Goal: Task Accomplishment & Management: Manage account settings

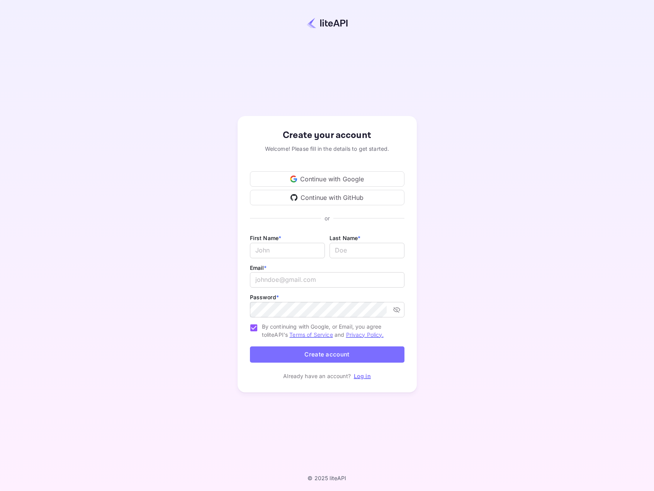
click at [336, 181] on div "Continue with Google" at bounding box center [327, 178] width 155 height 15
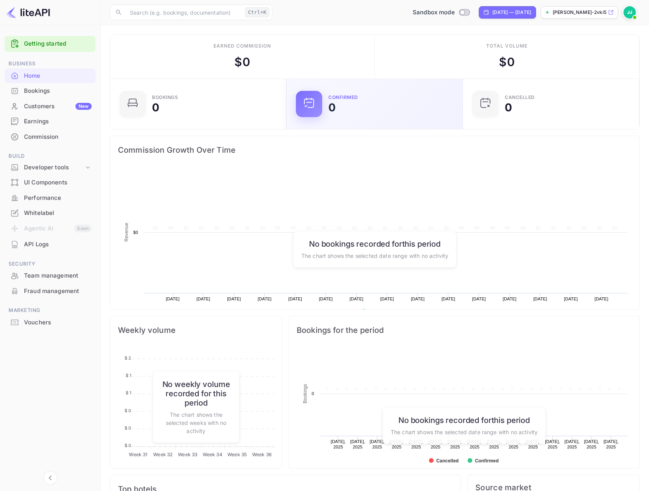
scroll to position [120, 166]
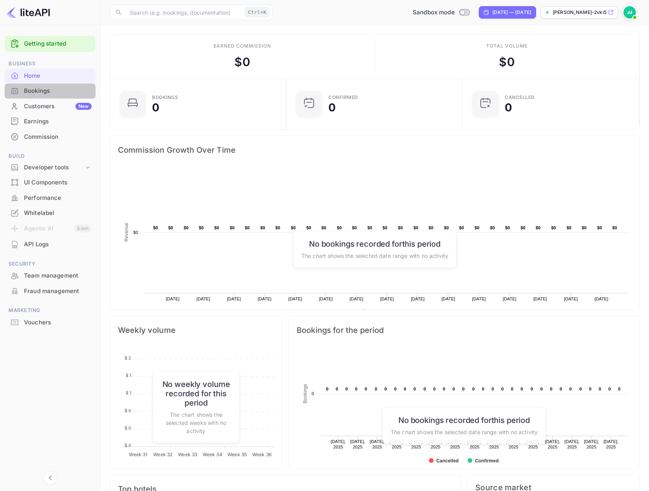
click at [55, 90] on div "Bookings" at bounding box center [58, 91] width 68 height 9
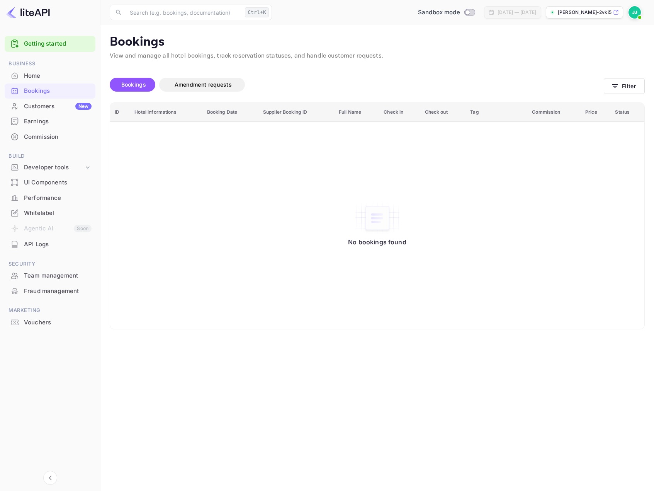
click at [55, 103] on div "Customers New" at bounding box center [58, 106] width 68 height 9
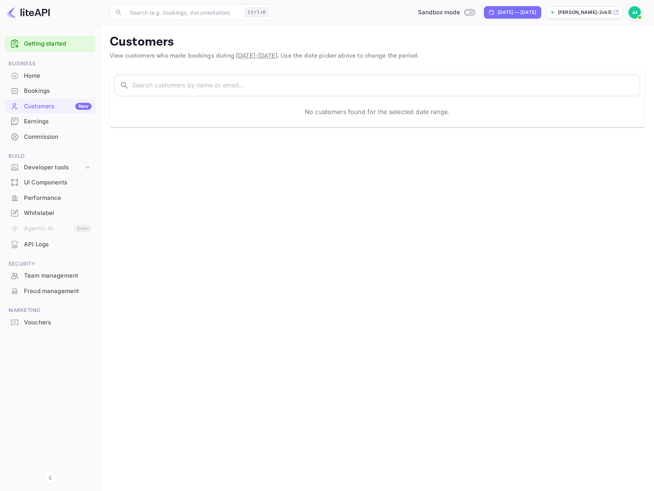
click at [55, 119] on div "Earnings" at bounding box center [58, 121] width 68 height 9
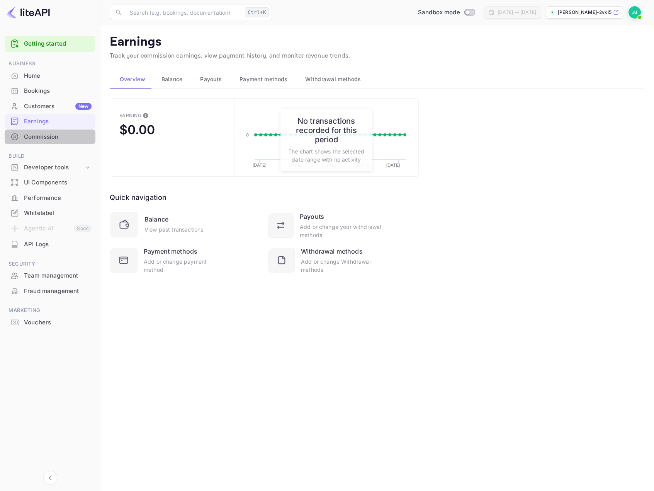
click at [51, 138] on div "Commission" at bounding box center [58, 137] width 68 height 9
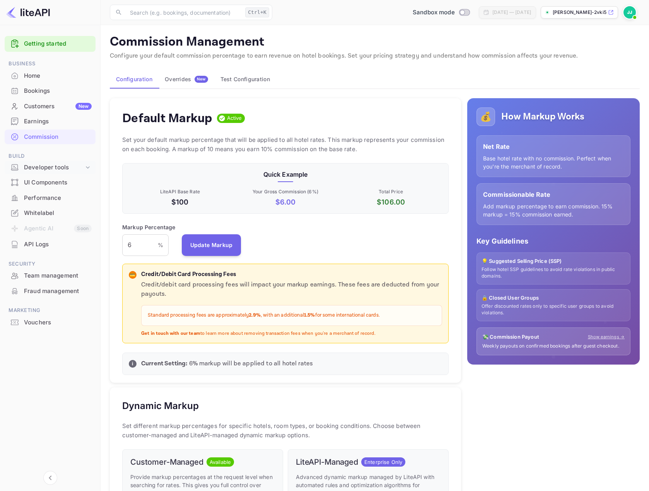
scroll to position [131, 320]
drag, startPoint x: 198, startPoint y: 203, endPoint x: 273, endPoint y: 208, distance: 74.8
click at [268, 208] on div "Quick Example LiteAPI Base Rate $100 Your Gross Commission ( 6 %) $ 6.00 Total …" at bounding box center [285, 188] width 326 height 51
click at [256, 211] on div "Quick Example LiteAPI Base Rate $100 Your Gross Commission ( 6 %) $ 6.00 Total …" at bounding box center [285, 188] width 326 height 51
drag, startPoint x: 300, startPoint y: 200, endPoint x: 373, endPoint y: 195, distance: 72.8
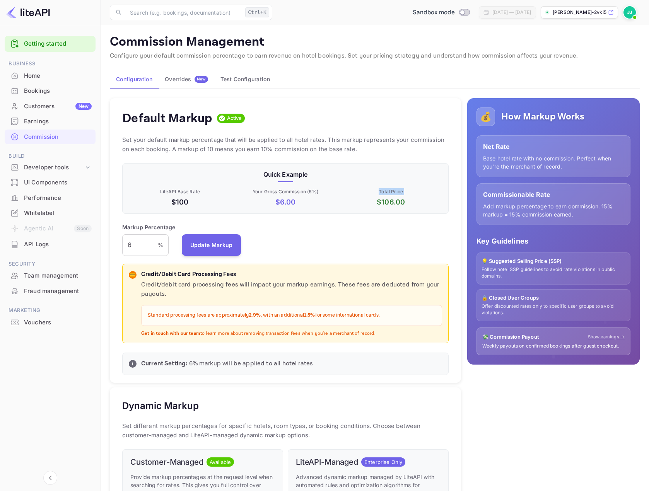
click at [374, 200] on div "LiteAPI Base Rate $100 Your Gross Commission ( 6 %) $ 6.00 Total Price $ 106.00" at bounding box center [284, 196] width 316 height 22
click at [355, 194] on p "Total Price" at bounding box center [390, 191] width 102 height 7
drag, startPoint x: 402, startPoint y: 198, endPoint x: 410, endPoint y: 198, distance: 7.3
click at [409, 198] on div "Total Price $ 106.00" at bounding box center [390, 197] width 102 height 19
click at [410, 198] on p "$ 106.00" at bounding box center [390, 202] width 102 height 10
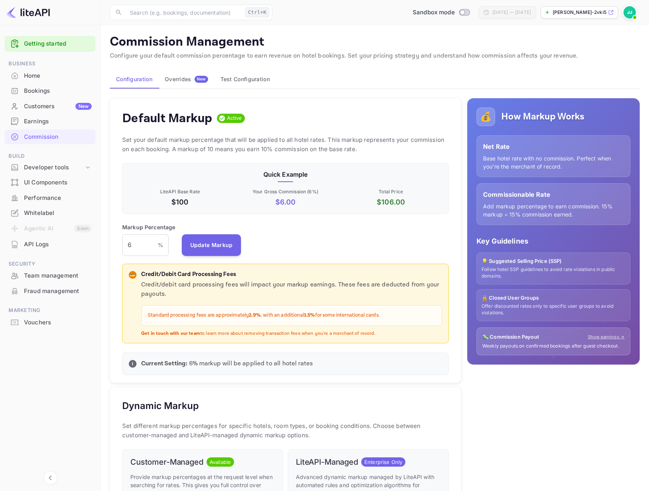
click at [522, 128] on div "💰 How Markup Works Net Rate Base hotel rate with no commission. Perfect when yo…" at bounding box center [553, 231] width 172 height 266
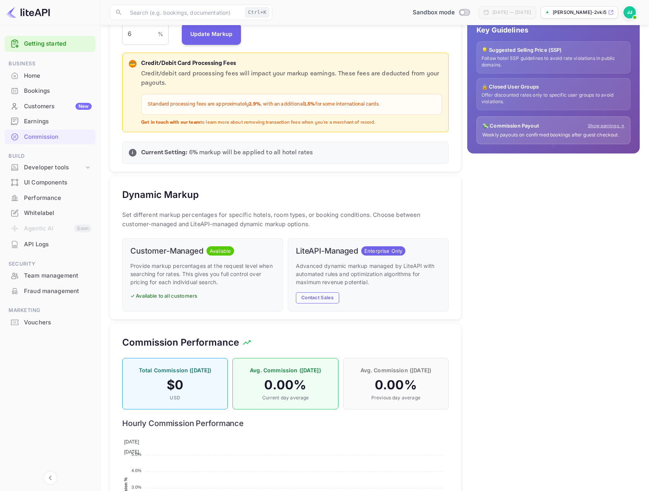
scroll to position [298, 0]
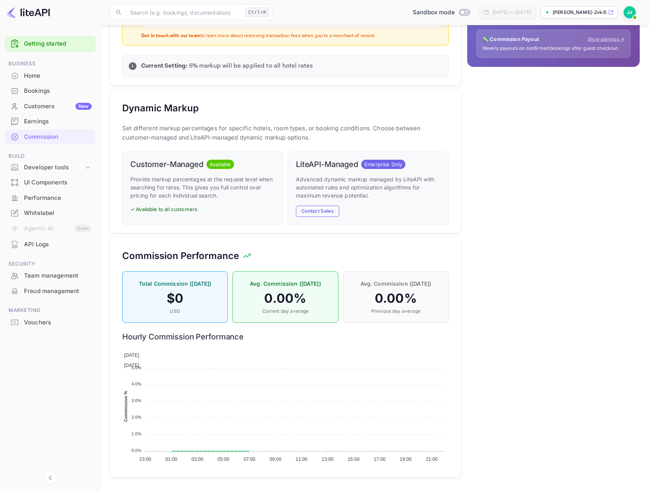
click at [51, 247] on div "API Logs" at bounding box center [58, 244] width 68 height 9
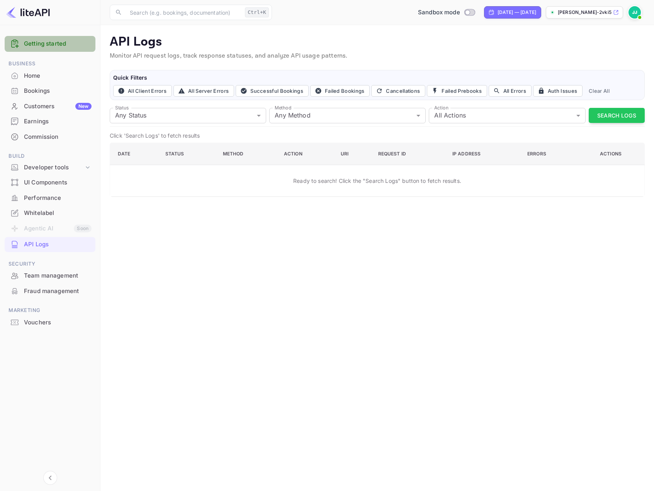
click at [58, 48] on div "Getting started" at bounding box center [50, 44] width 91 height 16
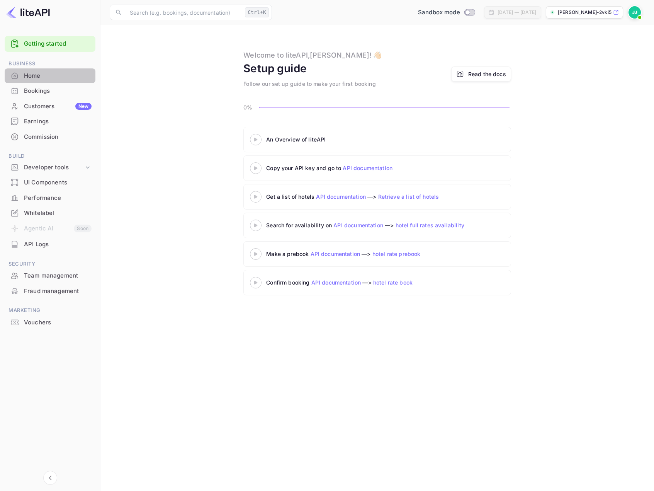
click at [62, 73] on div "Home" at bounding box center [58, 76] width 68 height 9
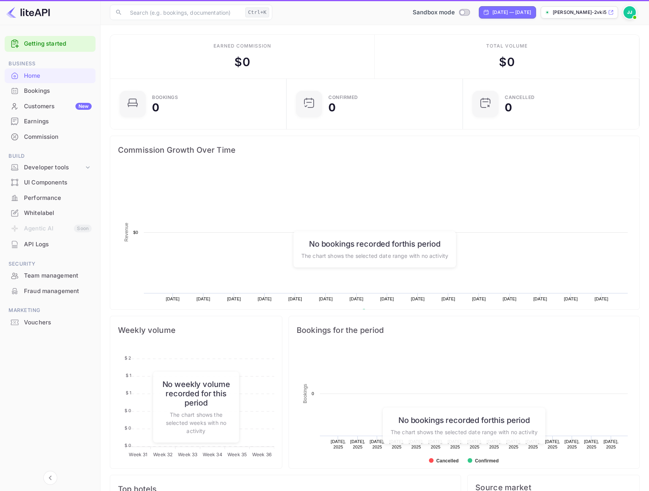
scroll to position [120, 166]
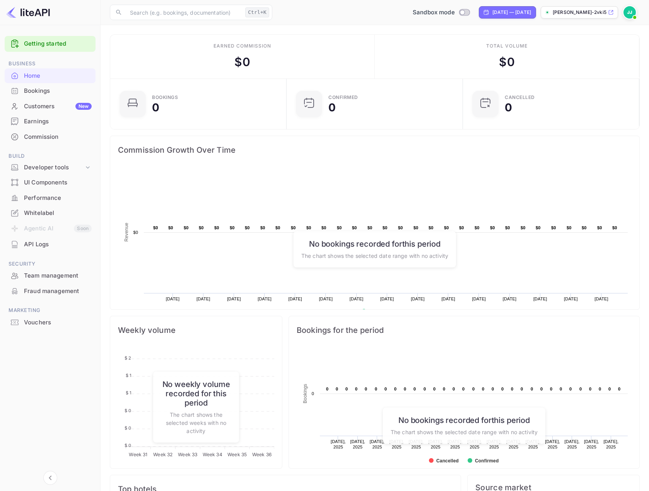
click at [628, 11] on img at bounding box center [629, 12] width 12 height 12
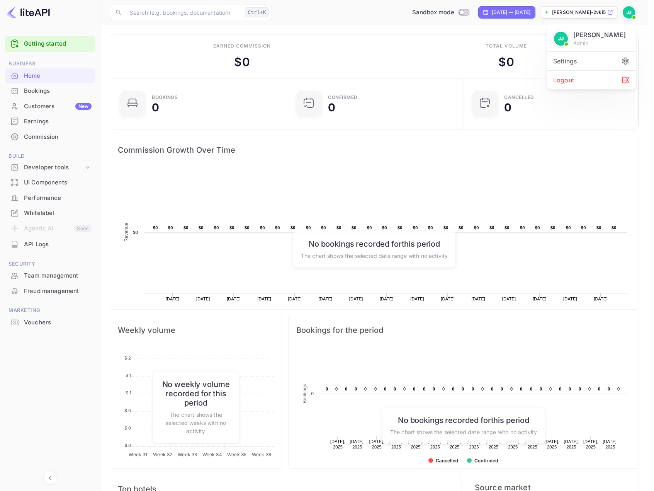
click at [600, 51] on div "[PERSON_NAME] admin" at bounding box center [591, 39] width 89 height 24
click at [599, 58] on div "Settings" at bounding box center [591, 61] width 89 height 19
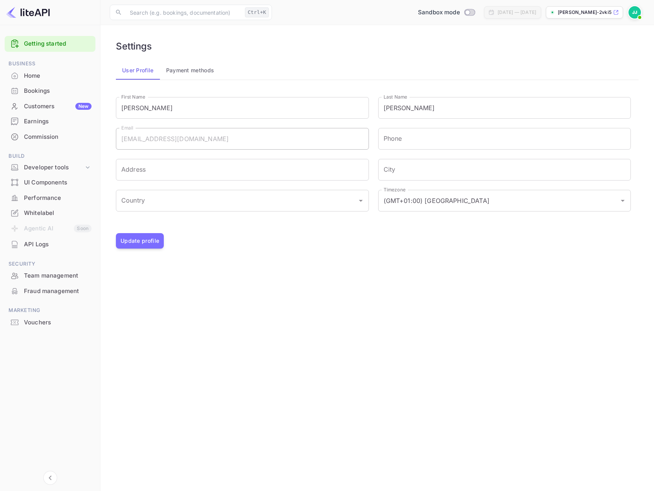
click at [233, 73] on div "User Profile Payment methods" at bounding box center [377, 70] width 523 height 19
click at [189, 65] on button "Payment methods" at bounding box center [190, 70] width 61 height 19
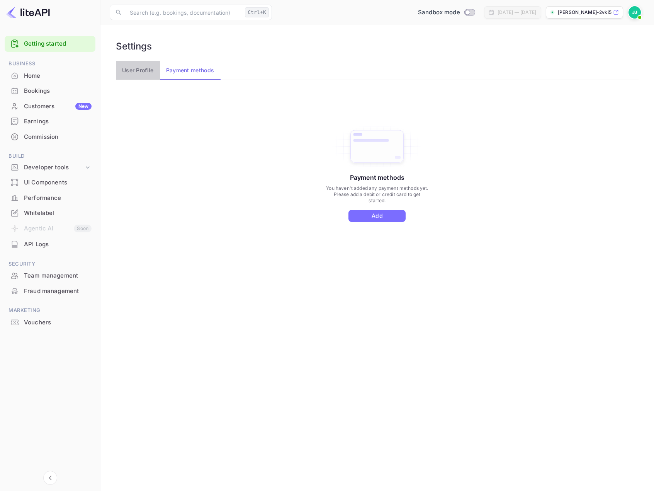
click at [140, 74] on button "User Profile" at bounding box center [138, 70] width 44 height 19
